Goal: Find specific page/section: Find specific page/section

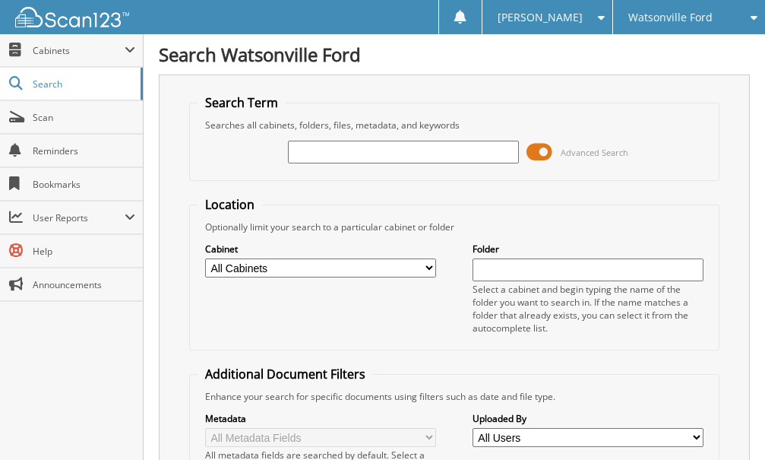
click at [377, 153] on input "text" at bounding box center [403, 152] width 231 height 23
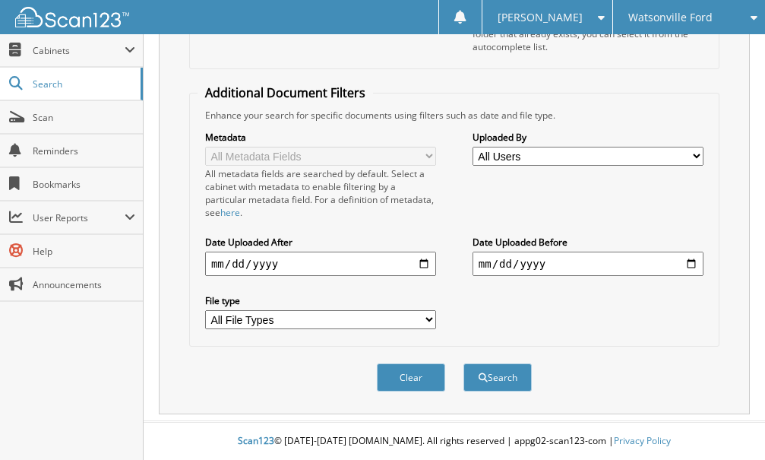
type input "45828"
click at [463, 363] on button "Search" at bounding box center [497, 377] width 68 height 28
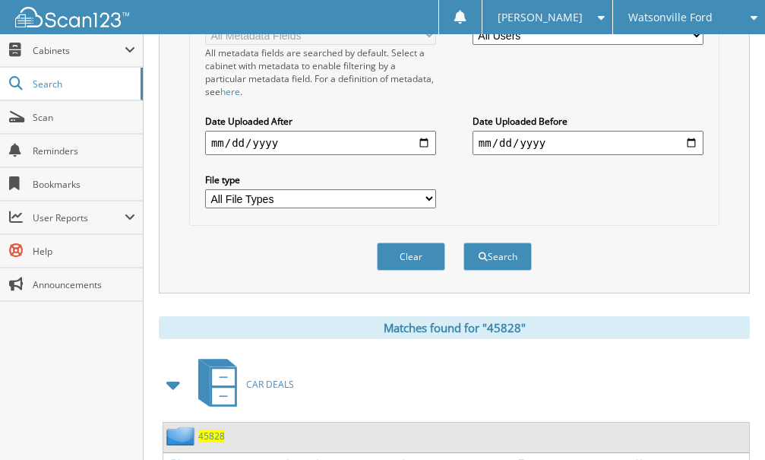
scroll to position [804, 0]
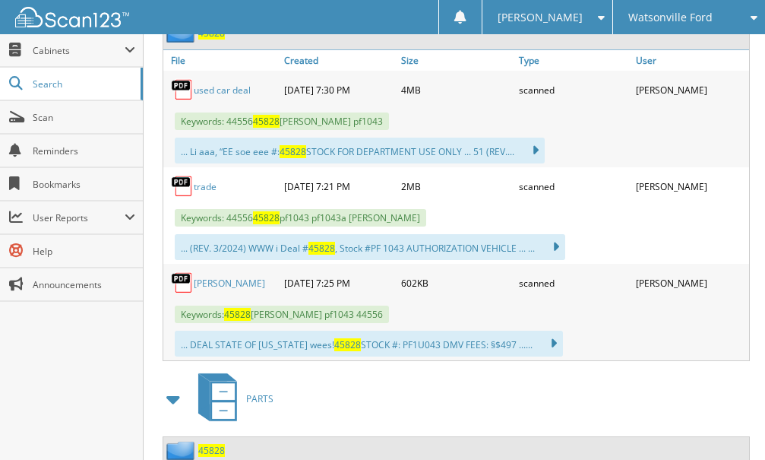
drag, startPoint x: 419, startPoint y: 423, endPoint x: 523, endPoint y: 327, distance: 141.9
click at [420, 419] on div "PARTS" at bounding box center [454, 398] width 591 height 60
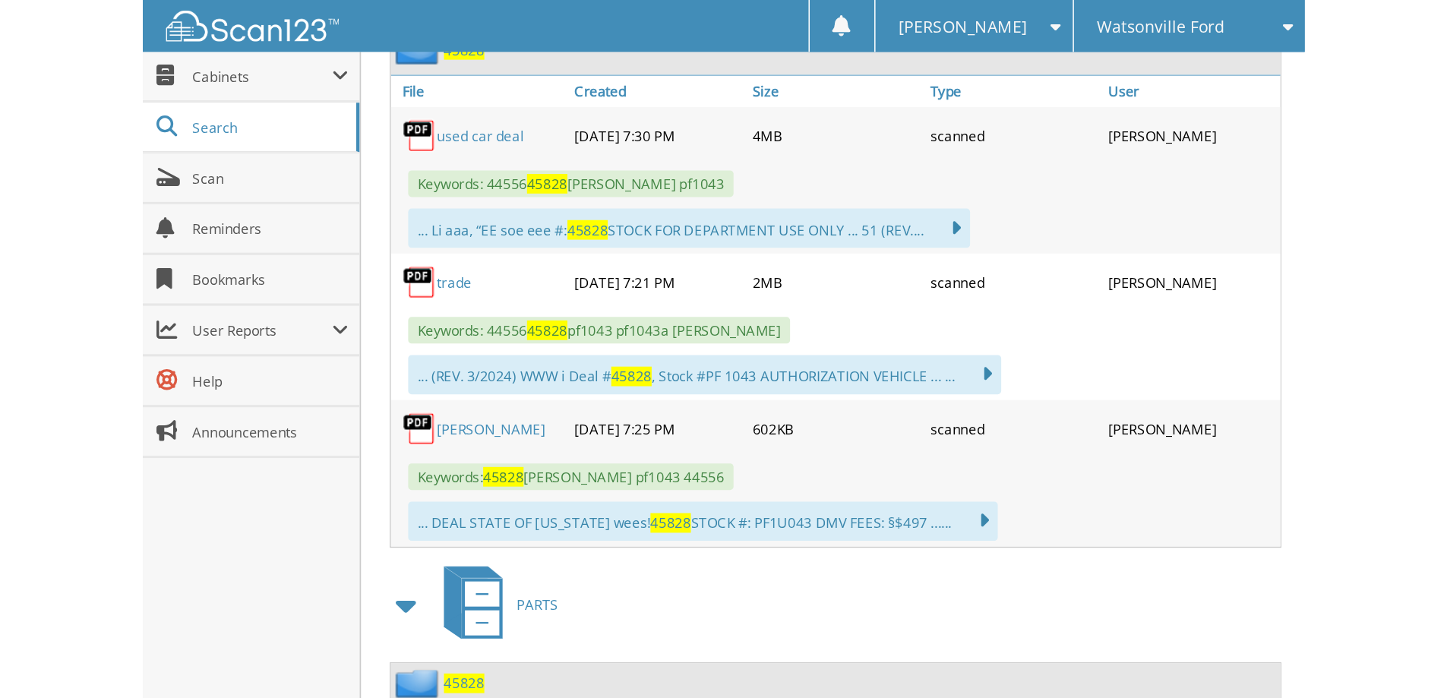
scroll to position [653, 0]
